Goal: Information Seeking & Learning: Find specific fact

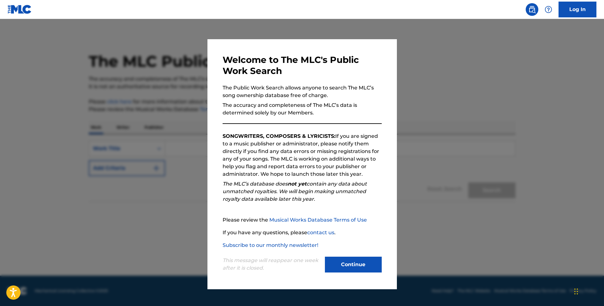
click at [362, 268] on button "Continue" at bounding box center [353, 264] width 57 height 16
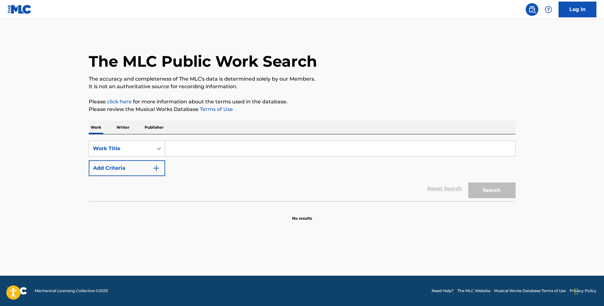
click at [183, 147] on input "Search Form" at bounding box center [340, 148] width 350 height 15
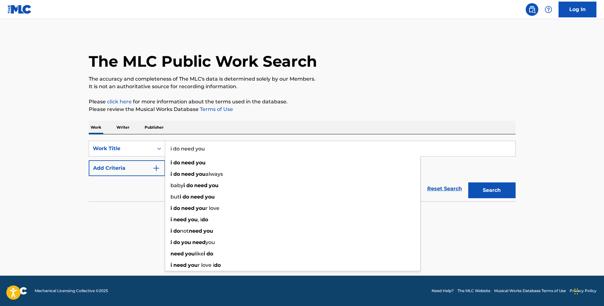
type input "i do need you"
click at [436, 167] on div "SearchWithCriteria19a4029d-7eb4-4166-bd62-5449d1999048 Work Title i do need you…" at bounding box center [302, 158] width 427 height 35
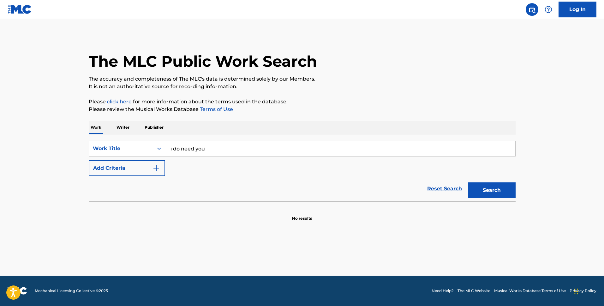
click at [129, 168] on button "Add Criteria" at bounding box center [127, 168] width 76 height 16
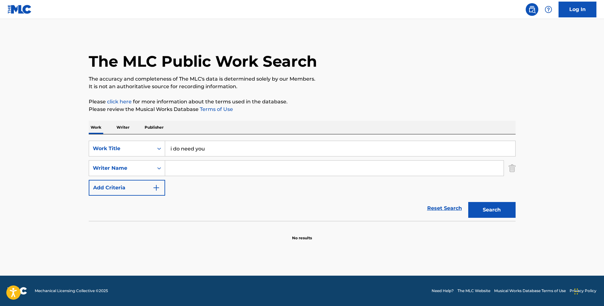
click at [203, 169] on input "Search Form" at bounding box center [334, 167] width 339 height 15
type input "t"
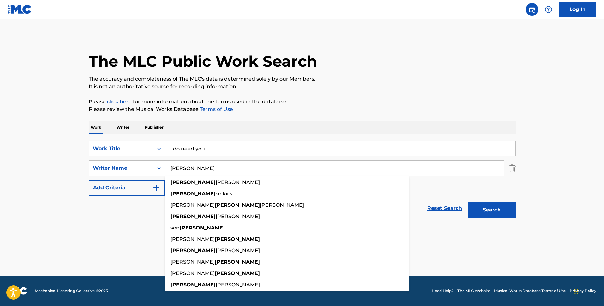
click at [468, 202] on button "Search" at bounding box center [491, 210] width 47 height 16
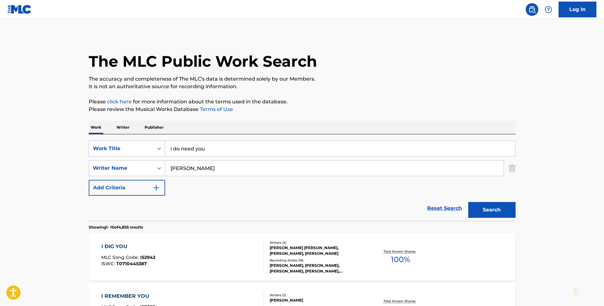
drag, startPoint x: 195, startPoint y: 167, endPoint x: 165, endPoint y: 168, distance: 30.3
click at [165, 168] on input "[PERSON_NAME]" at bounding box center [334, 167] width 339 height 15
type input "[PERSON_NAME]"
click at [468, 202] on button "Search" at bounding box center [491, 210] width 47 height 16
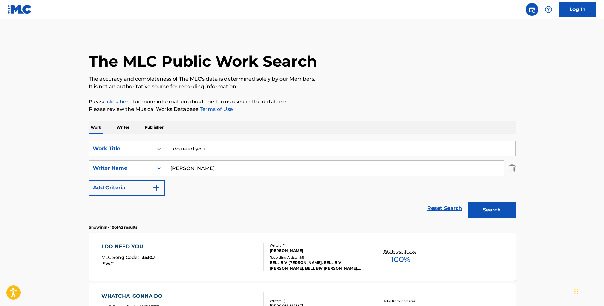
click at [126, 206] on div "Reset Search Search" at bounding box center [302, 207] width 427 height 25
click at [294, 260] on div "BELL BIV [PERSON_NAME], BELL BIV [PERSON_NAME], BELL BIV [PERSON_NAME], BELL BI…" at bounding box center [317, 265] width 95 height 11
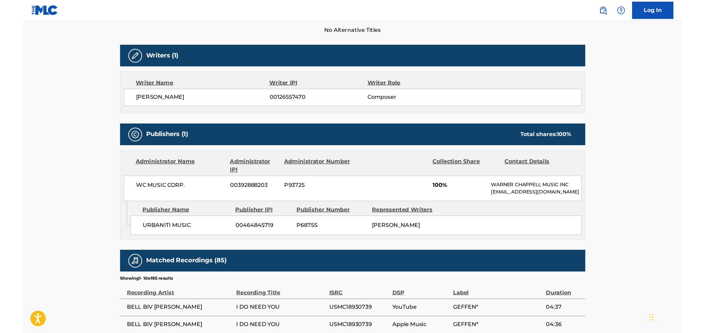
scroll to position [180, 0]
